Goal: Task Accomplishment & Management: Use online tool/utility

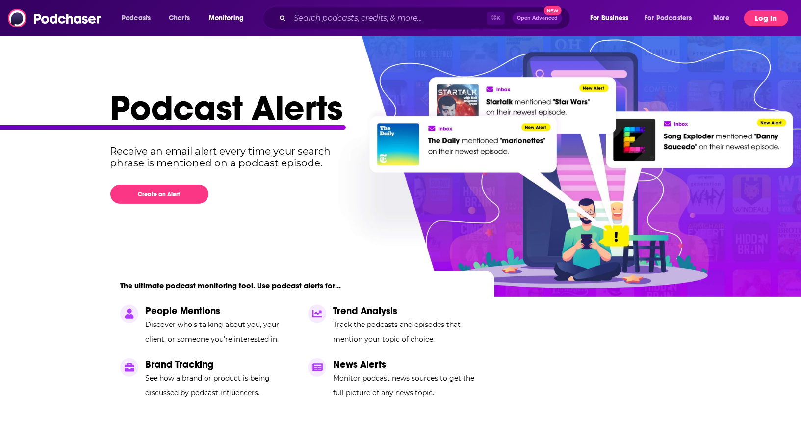
click at [772, 20] on button "Log In" at bounding box center [766, 18] width 44 height 16
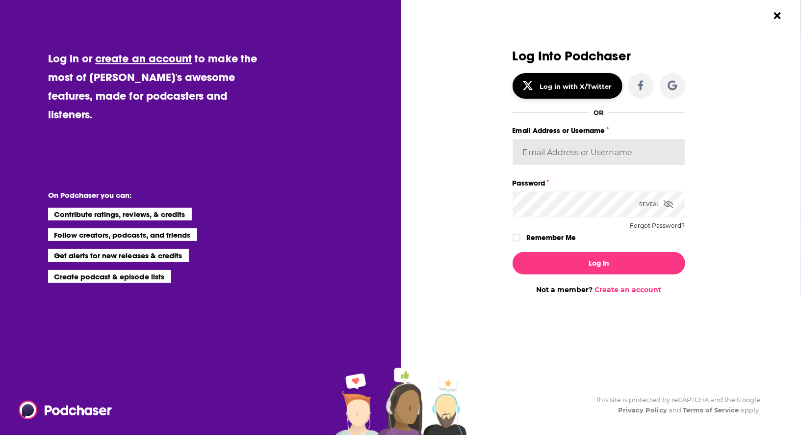
type input "roneledotsonRAD"
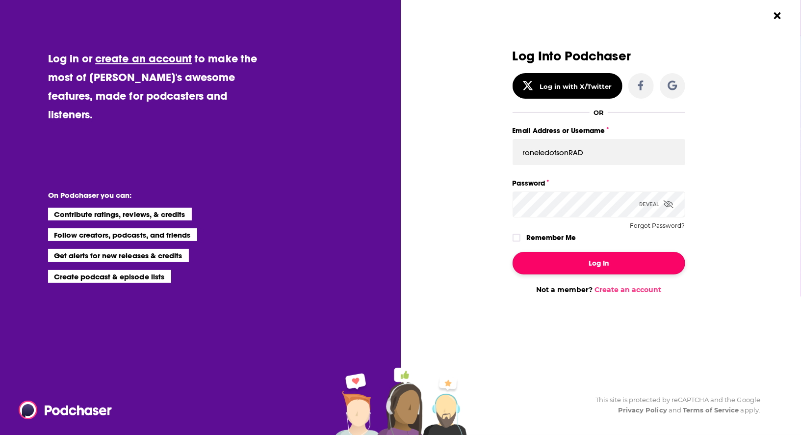
click at [626, 265] on button "Log In" at bounding box center [599, 263] width 173 height 23
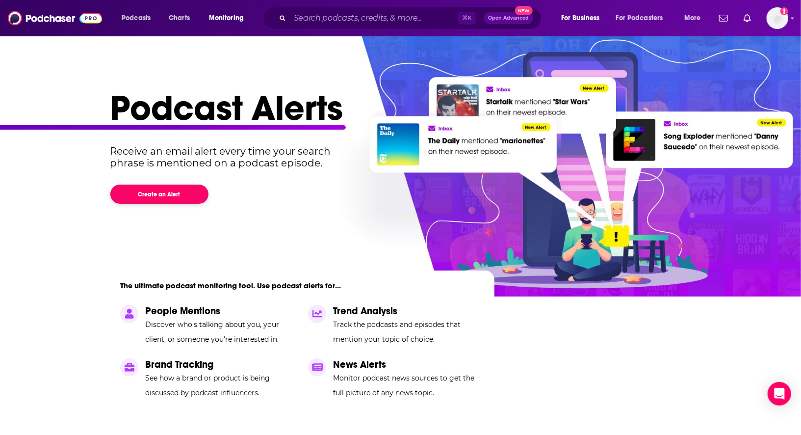
click at [179, 191] on button "Create an Alert" at bounding box center [159, 193] width 98 height 19
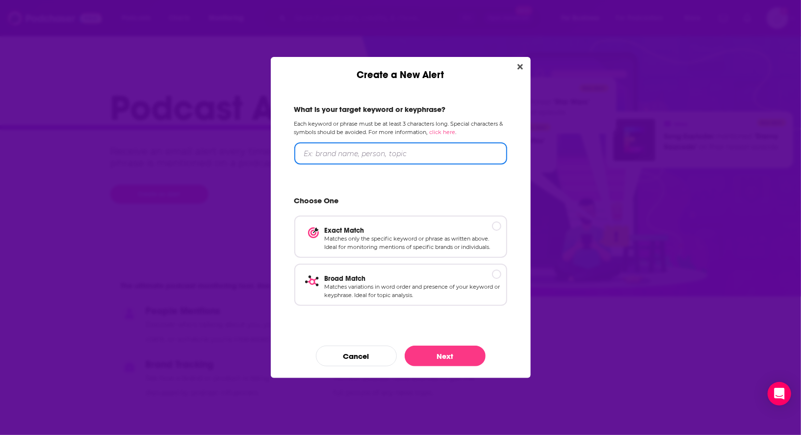
click at [356, 159] on input "Create a New Alert" at bounding box center [400, 153] width 213 height 22
type input "lithium battery, lithium"
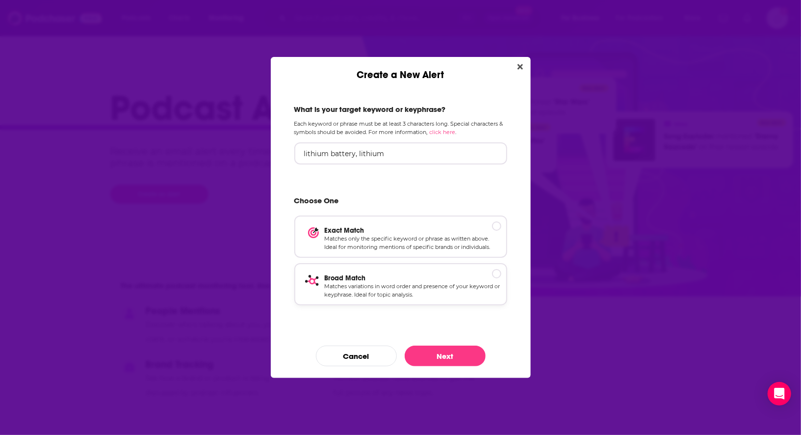
click at [443, 285] on p "Matches variations in word order and presence of your keyword or keyphrase. Ide…" at bounding box center [413, 290] width 177 height 17
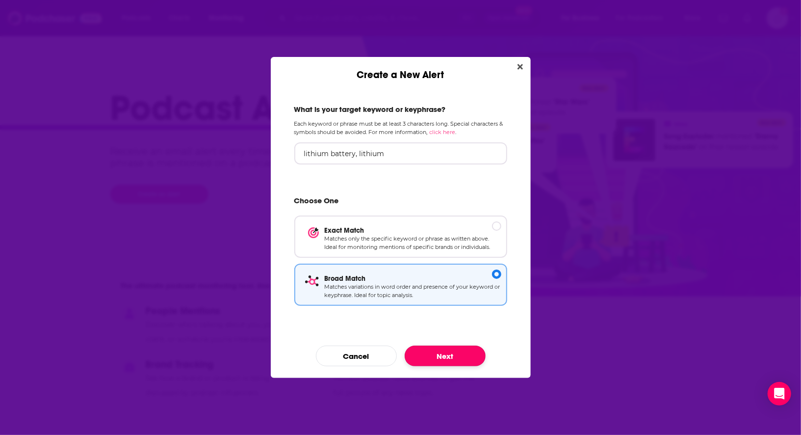
click at [460, 355] on button "Next" at bounding box center [445, 355] width 81 height 21
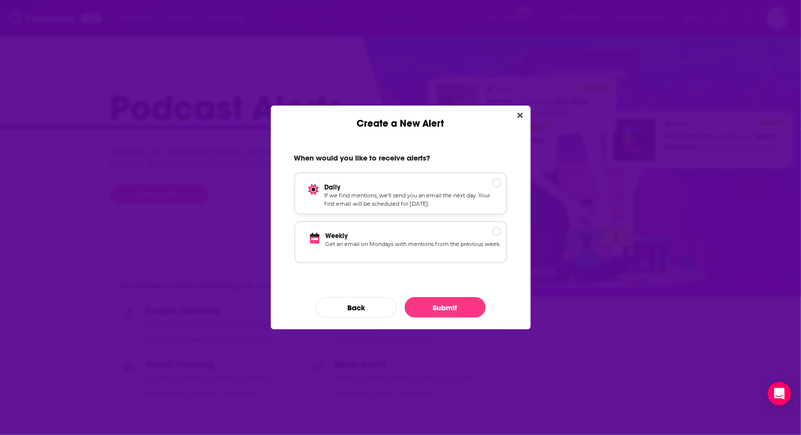
click at [394, 193] on p "If we find mentions, we’ll send you an email the next day. Your first email wil…" at bounding box center [413, 199] width 177 height 17
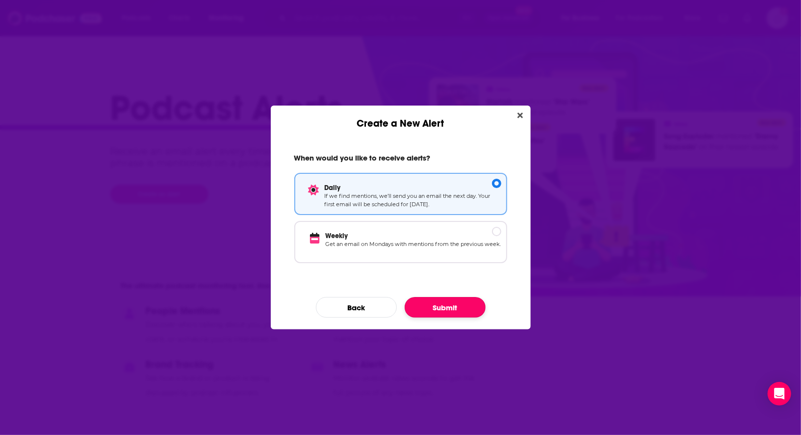
click at [444, 306] on button "Submit" at bounding box center [445, 307] width 81 height 21
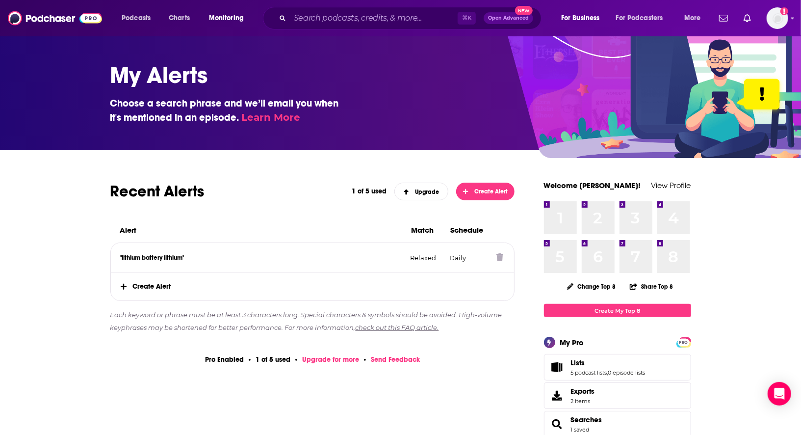
click at [295, 260] on p ""lithium battery lithium"" at bounding box center [262, 258] width 282 height 8
click at [154, 256] on p ""lithium battery lithium"" at bounding box center [262, 258] width 282 height 8
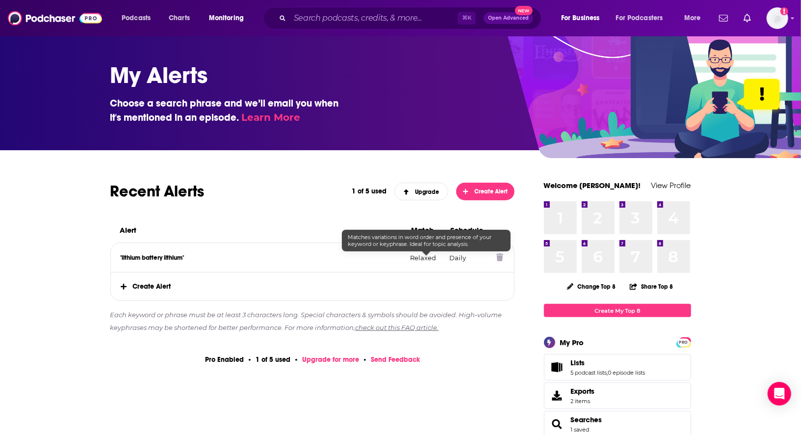
click at [432, 258] on p "Relaxed" at bounding box center [425, 258] width 31 height 8
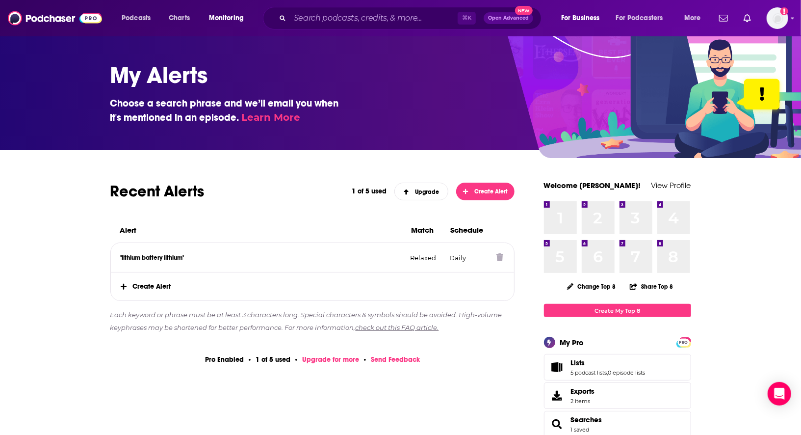
click at [287, 257] on p ""lithium battery lithium"" at bounding box center [262, 258] width 282 height 8
click at [145, 286] on span "Create Alert" at bounding box center [313, 286] width 404 height 28
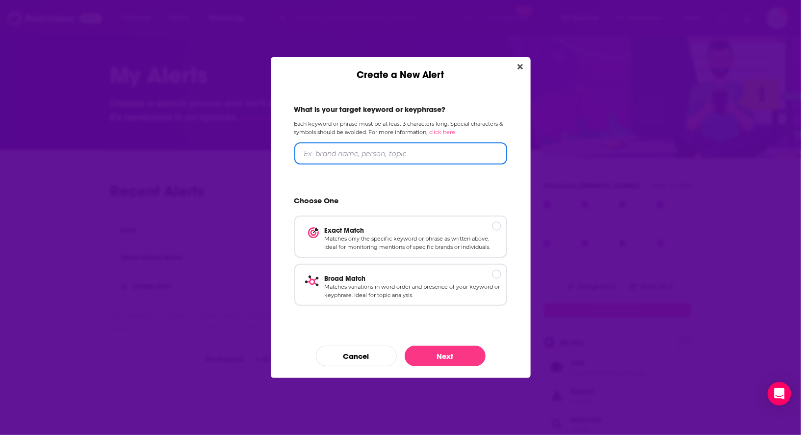
click at [333, 154] on input "Create a New Alert" at bounding box center [400, 153] width 213 height 22
type input "lithium battery"
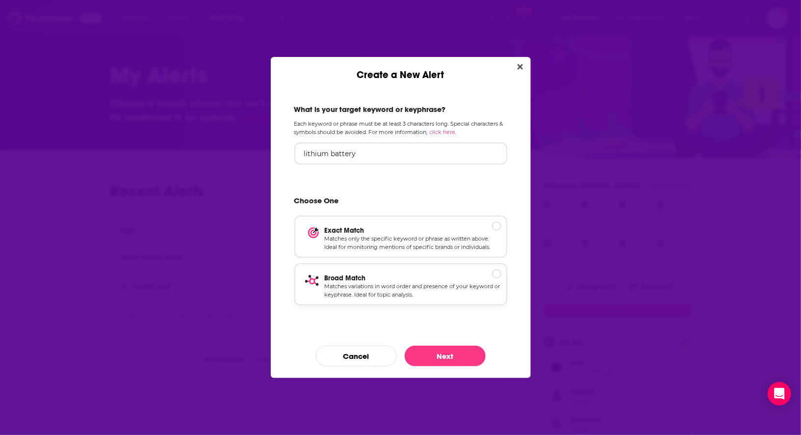
click at [378, 280] on p "Broad Match" at bounding box center [413, 278] width 177 height 8
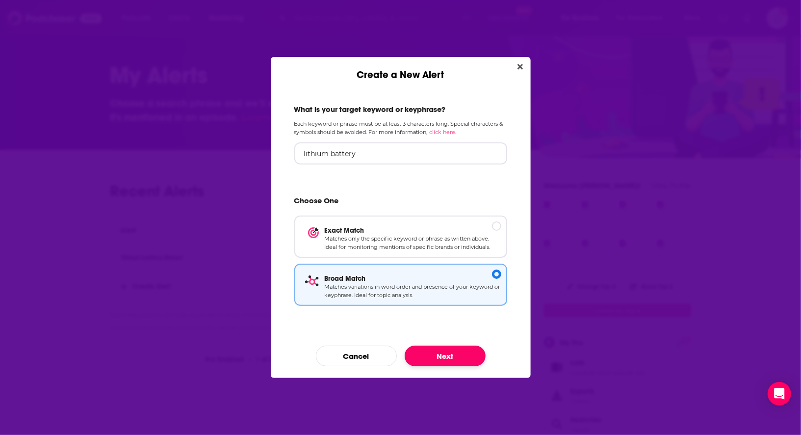
click at [448, 353] on button "Next" at bounding box center [445, 355] width 81 height 21
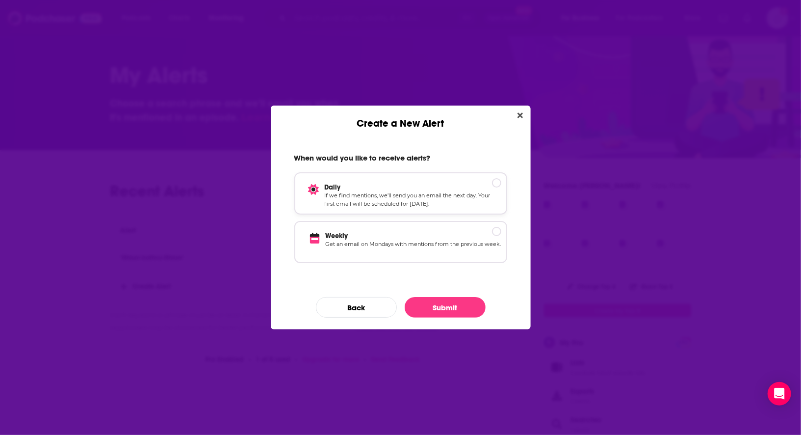
click at [412, 198] on p "If we find mentions, we’ll send you an email the next day. Your first email wil…" at bounding box center [413, 199] width 177 height 17
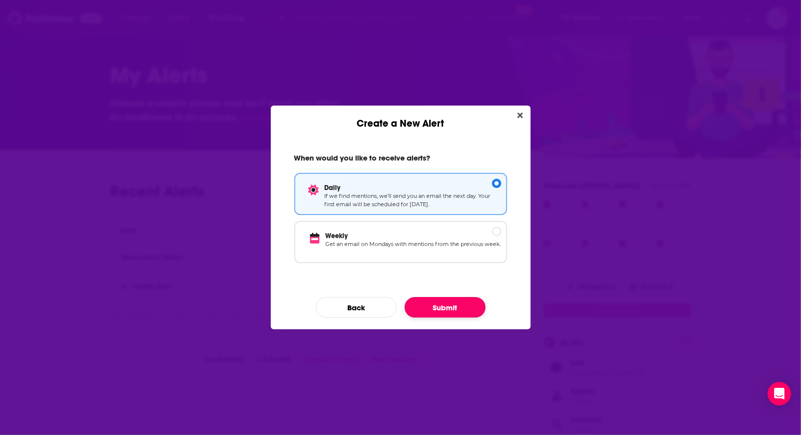
click at [455, 305] on button "Submit" at bounding box center [445, 307] width 81 height 21
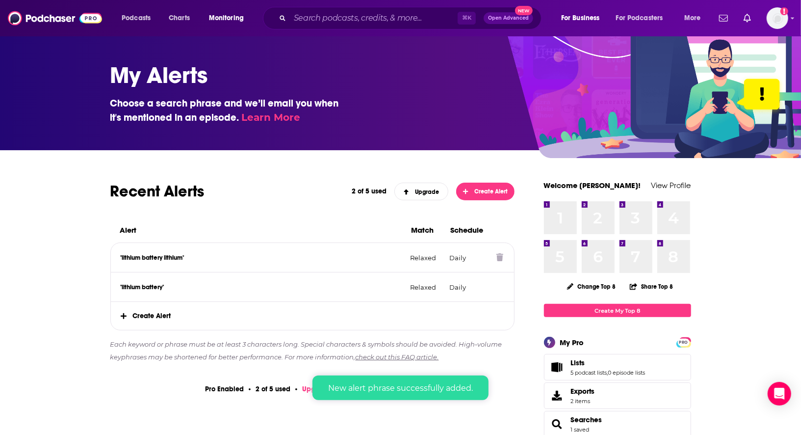
click at [502, 257] on icon at bounding box center [500, 257] width 7 height 8
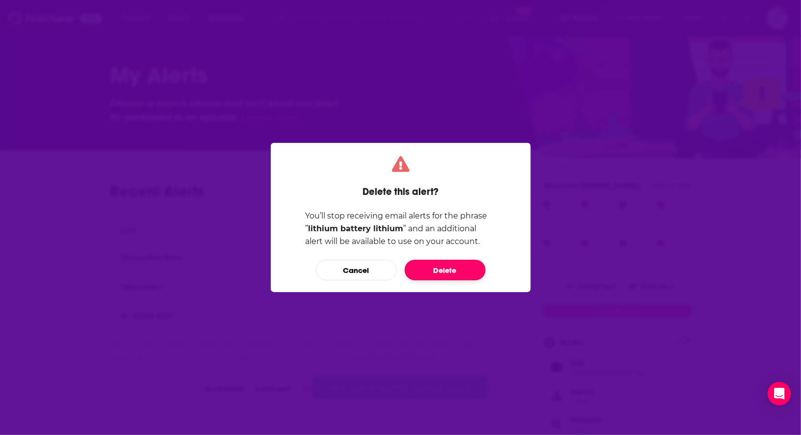
click at [454, 269] on button "Delete" at bounding box center [445, 270] width 81 height 21
